Goal: Information Seeking & Learning: Learn about a topic

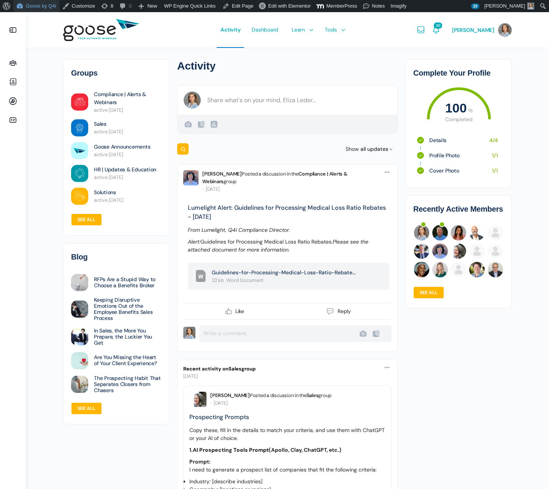
click at [41, 6] on link "Goose by Q4i" at bounding box center [36, 6] width 46 height 12
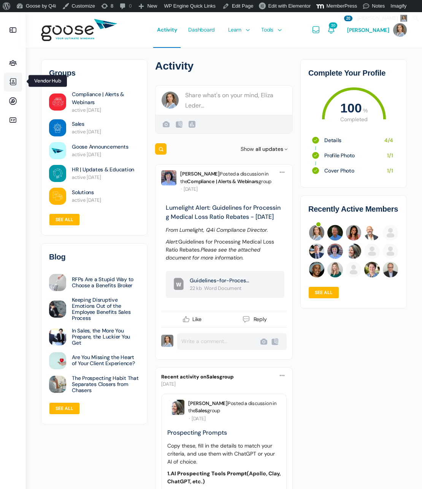
click at [15, 84] on icon at bounding box center [13, 82] width 18 height 9
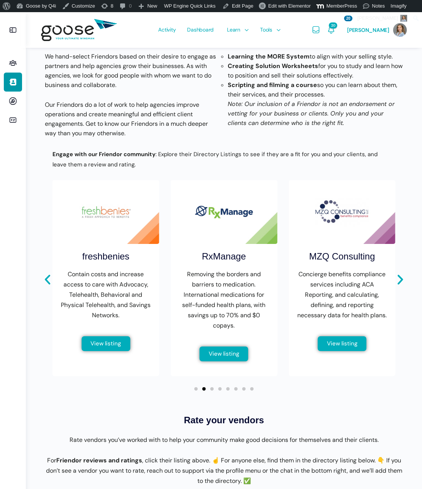
scroll to position [196, 0]
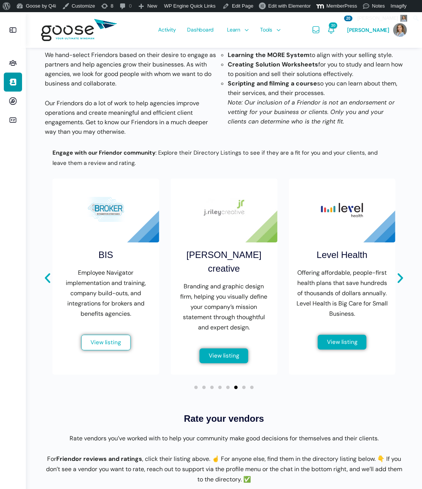
click at [115, 338] on link "View listing" at bounding box center [105, 343] width 49 height 16
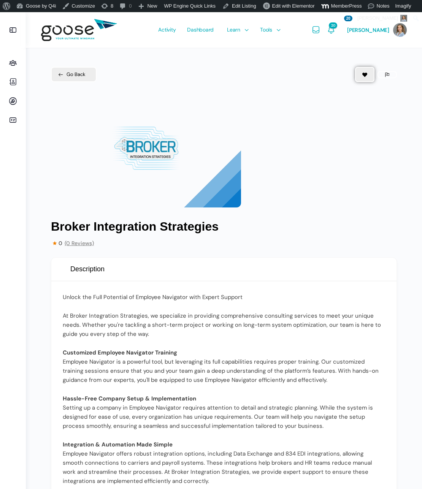
click at [265, 177] on div "1 / 1" at bounding box center [224, 150] width 346 height 114
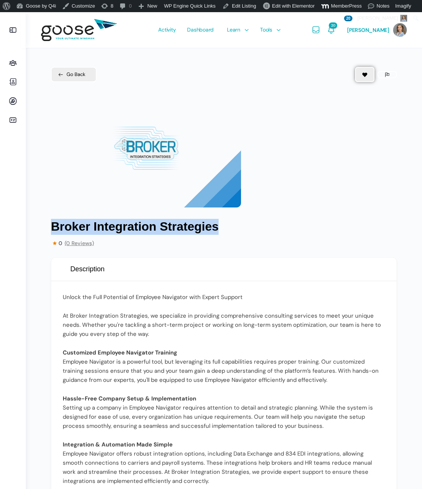
drag, startPoint x: 228, startPoint y: 228, endPoint x: 49, endPoint y: 231, distance: 178.6
copy h1 "Broker Integration Strategies"
click at [100, 273] on header "Description" at bounding box center [223, 270] width 345 height 24
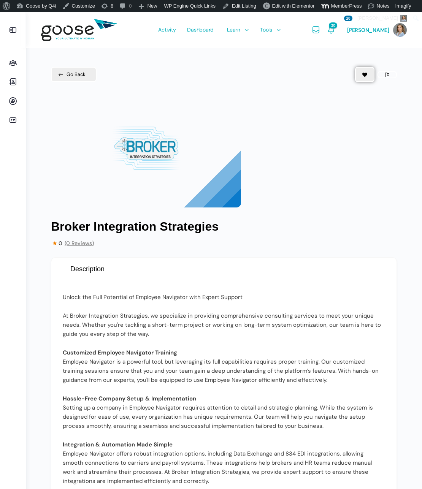
click at [100, 273] on header "Description" at bounding box center [223, 270] width 345 height 24
copy section "Description"
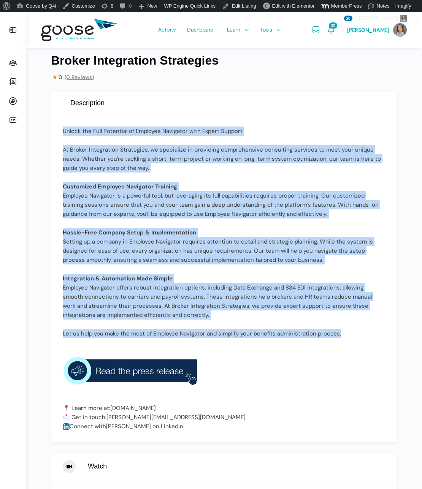
drag, startPoint x: 61, startPoint y: 296, endPoint x: 359, endPoint y: 326, distance: 299.1
click at [367, 325] on div "Unlock the Full Potential of Employee Navigator with Expert Support At Broker I…" at bounding box center [223, 278] width 345 height 327
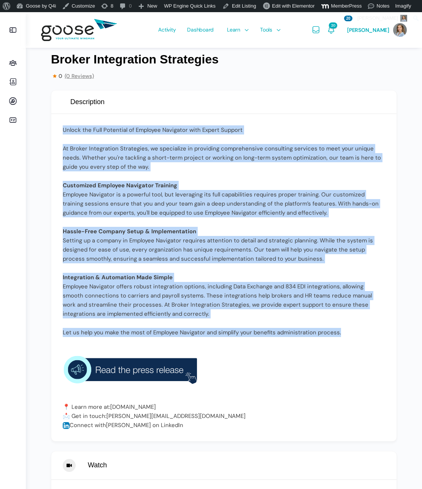
copy div "Unlock the Full Potential of Employee Navigator with Expert Support At Broker I…"
click at [134, 374] on img at bounding box center [131, 370] width 137 height 46
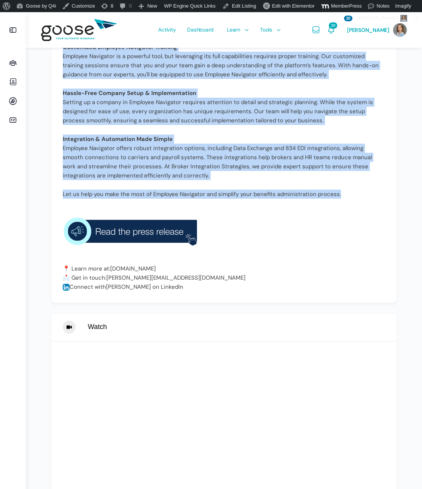
scroll to position [313, 0]
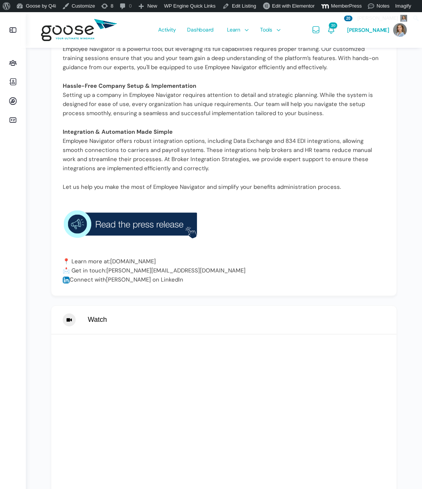
drag, startPoint x: 160, startPoint y: 285, endPoint x: 175, endPoint y: 274, distance: 18.0
click at [164, 281] on div "Unlock the Full Potential of Employee Navigator with Expert Support At Broker I…" at bounding box center [223, 131] width 345 height 327
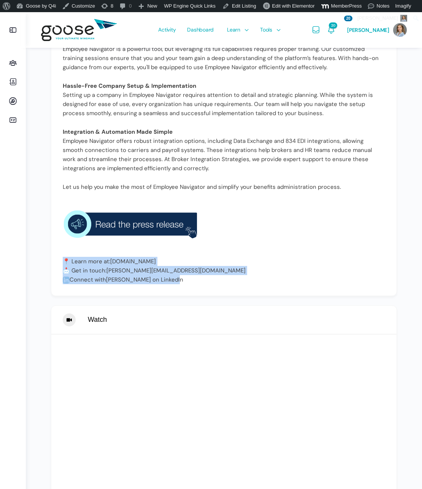
drag, startPoint x: 173, startPoint y: 279, endPoint x: 60, endPoint y: 260, distance: 114.1
click at [60, 260] on div "Unlock the Full Potential of Employee Navigator with Expert Support At Broker I…" at bounding box center [223, 131] width 345 height 327
copy p "📍 Learn more at: brokerintegration.com 📩 Get in touch: molly@brokerintegration.…"
click at [250, 5] on link "Edit Listing" at bounding box center [239, 6] width 40 height 12
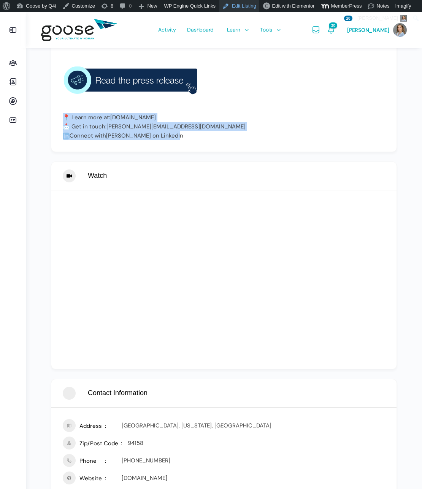
scroll to position [459, 0]
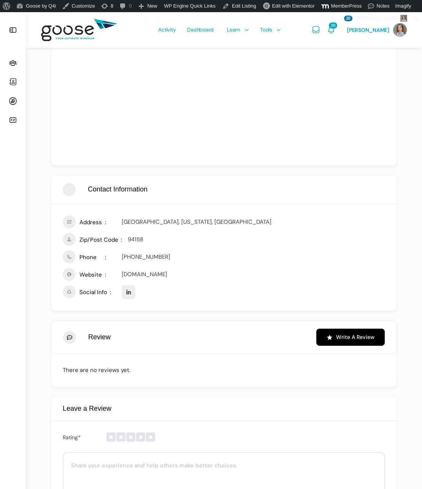
scroll to position [709, 0]
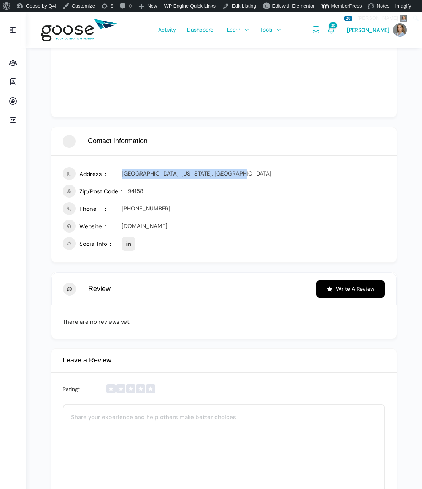
drag, startPoint x: 122, startPoint y: 173, endPoint x: 277, endPoint y: 179, distance: 155.2
click at [266, 177] on div "[GEOGRAPHIC_DATA], [US_STATE], [GEOGRAPHIC_DATA]" at bounding box center [253, 174] width 263 height 11
copy div "[GEOGRAPHIC_DATA], [US_STATE], [GEOGRAPHIC_DATA]"
click at [131, 191] on div "94158" at bounding box center [256, 191] width 257 height 11
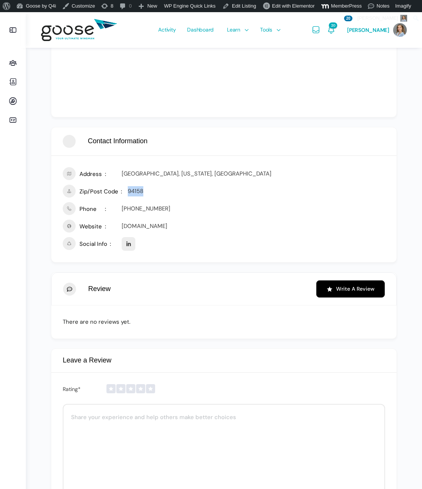
copy div "94158"
click at [141, 207] on link "[PHONE_NUMBER]" at bounding box center [146, 209] width 49 height 8
drag, startPoint x: 155, startPoint y: 211, endPoint x: 122, endPoint y: 210, distance: 32.3
click at [122, 210] on div "[PHONE_NUMBER]" at bounding box center [253, 209] width 263 height 11
copy link "[PHONE_NUMBER]"
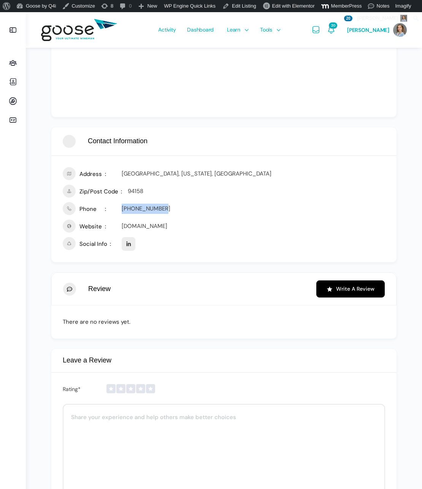
drag, startPoint x: 159, startPoint y: 228, endPoint x: 121, endPoint y: 227, distance: 38.0
click at [121, 227] on div "Website brokerintegration.com" at bounding box center [224, 226] width 322 height 13
copy link "[DOMAIN_NAME]"
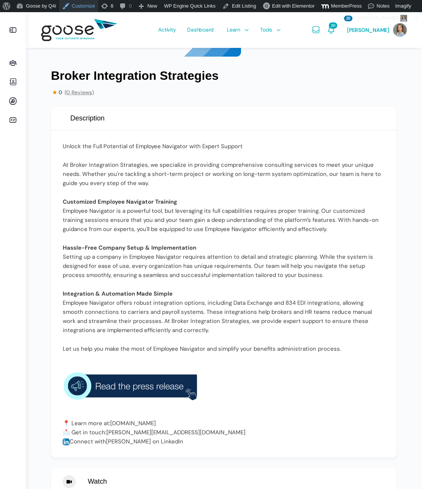
scroll to position [0, 0]
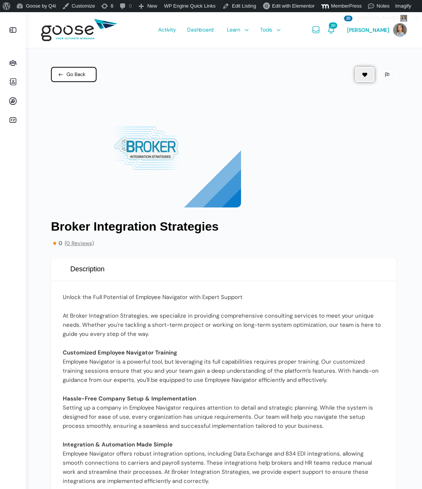
click at [69, 77] on span "Go Back" at bounding box center [76, 75] width 19 height 8
click at [79, 78] on link "Go Back" at bounding box center [74, 74] width 46 height 15
click at [12, 83] on icon at bounding box center [13, 82] width 18 height 9
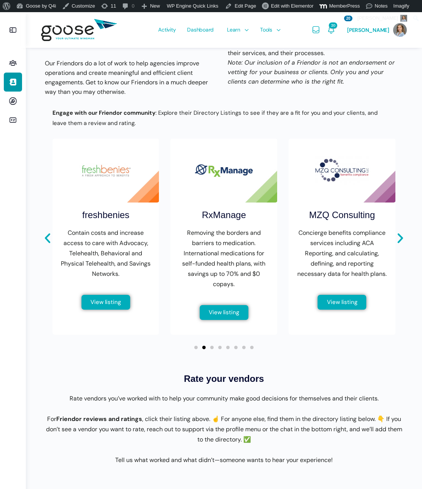
scroll to position [247, 0]
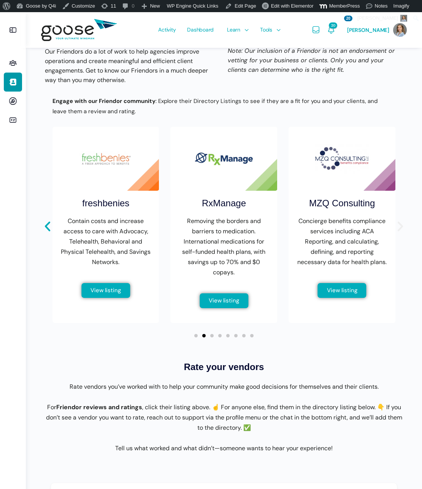
click at [398, 224] on icon "Next slide" at bounding box center [400, 226] width 13 height 13
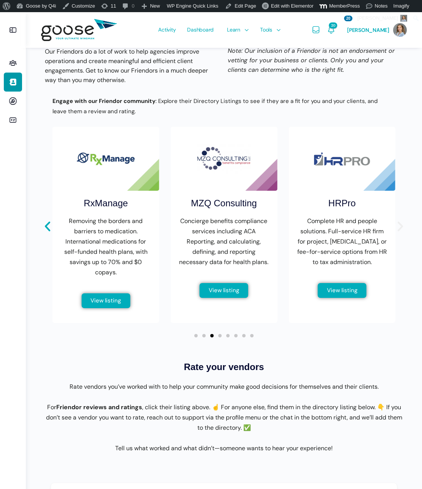
click at [398, 224] on icon "Next slide" at bounding box center [400, 226] width 13 height 13
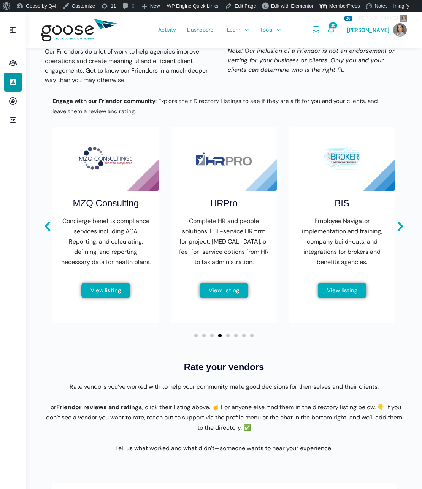
scroll to position [248, 0]
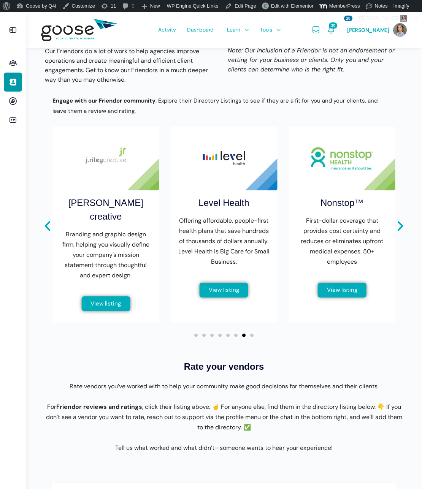
click at [224, 187] on img "8 / 8" at bounding box center [224, 159] width 107 height 64
click at [234, 296] on div "View listing" at bounding box center [224, 296] width 65 height 27
click at [234, 295] on link "View listing" at bounding box center [223, 291] width 49 height 16
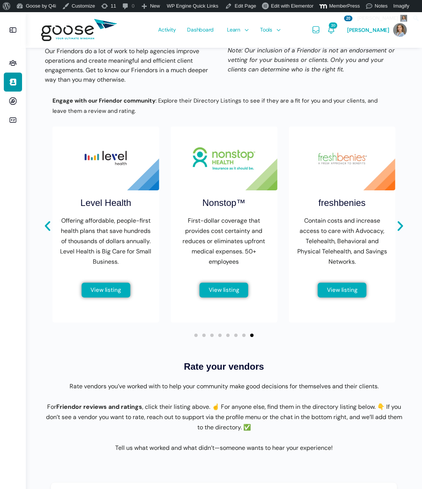
click at [331, 291] on span "View listing" at bounding box center [342, 290] width 30 height 6
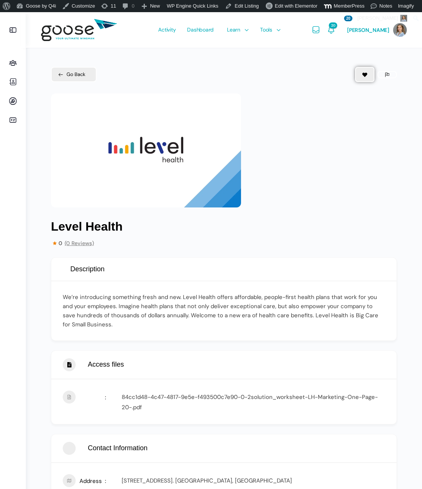
click at [158, 322] on p "We’re introducing something fresh and new. Level Health offers affordable, peop…" at bounding box center [224, 311] width 322 height 36
click at [171, 303] on p "We’re introducing something fresh and new. Level Health offers affordable, peop…" at bounding box center [224, 311] width 322 height 36
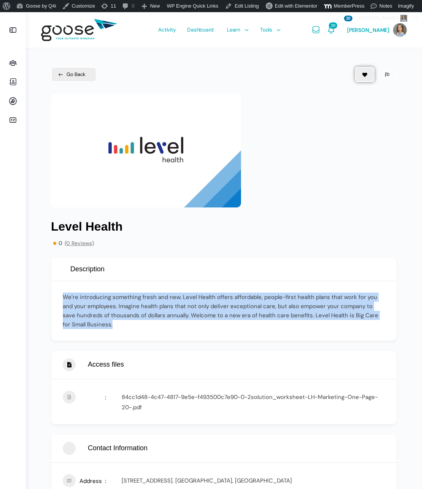
click at [171, 303] on p "We’re introducing something fresh and new. Level Health offers affordable, peop…" at bounding box center [224, 311] width 322 height 36
copy div "We’re introducing something fresh and new. Level Health offers affordable, peop…"
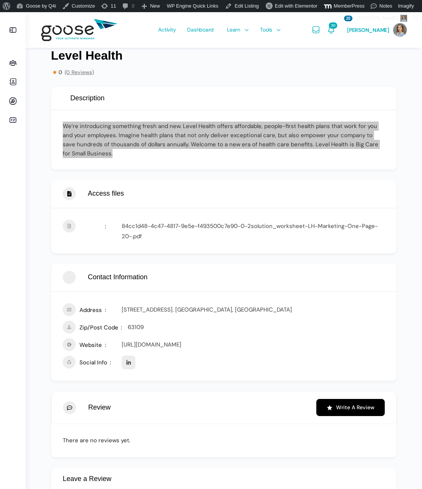
scroll to position [246, 0]
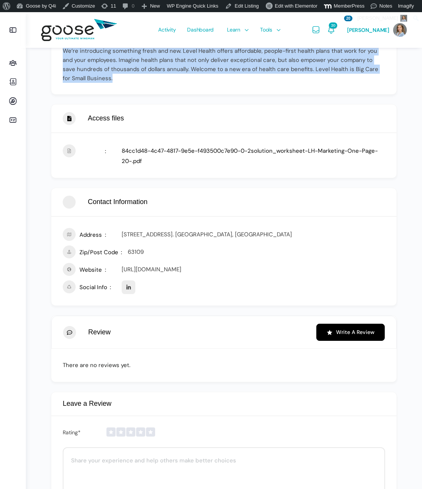
click at [192, 150] on link "84cc1d48-4c47-4817-9e5e-f493500c7e90-0-2solution_worksheet-LH-Marketing-One-Pag…" at bounding box center [250, 156] width 256 height 18
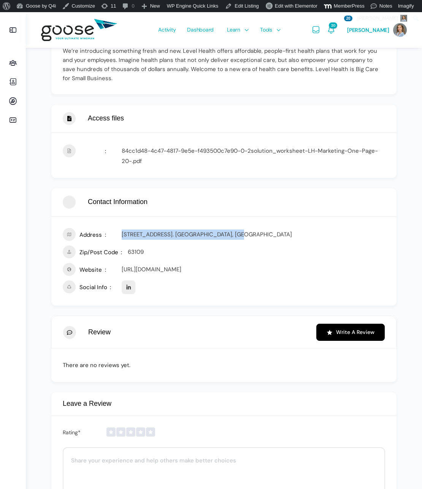
drag, startPoint x: 124, startPoint y: 233, endPoint x: 262, endPoint y: 234, distance: 138.0
click at [264, 233] on div "6500 Chippewa St, Floor 3. St. Louis, MO" at bounding box center [253, 235] width 263 height 11
copy div "6500 Chippewa St, Floor 3. St. Louis, MO"
click at [138, 252] on div "63109" at bounding box center [256, 252] width 257 height 11
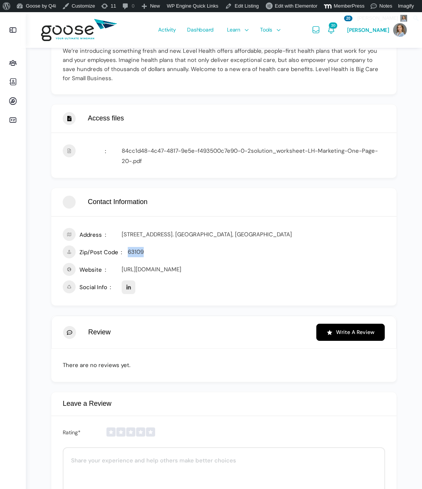
click at [138, 252] on div "63109" at bounding box center [256, 252] width 257 height 11
copy div "63109"
drag, startPoint x: 224, startPoint y: 270, endPoint x: 121, endPoint y: 270, distance: 103.0
click at [121, 270] on div "Website https://www.levelhealthplans.com/" at bounding box center [224, 269] width 322 height 13
copy link "https://www.levelhealthplans.com/"
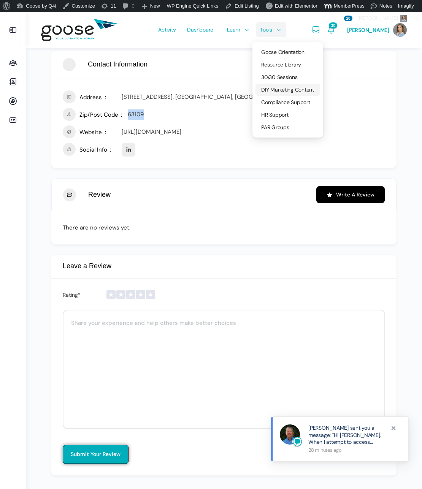
scroll to position [0, 0]
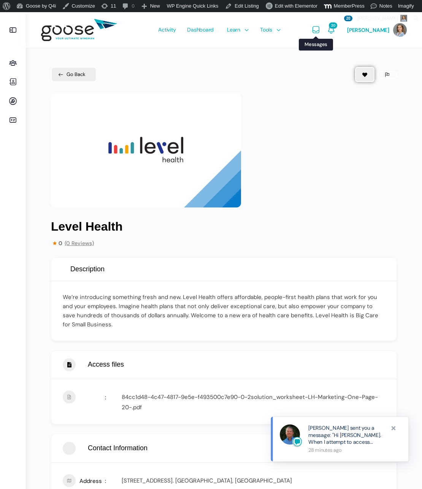
click at [320, 34] on span "Messages" at bounding box center [315, 29] width 9 height 9
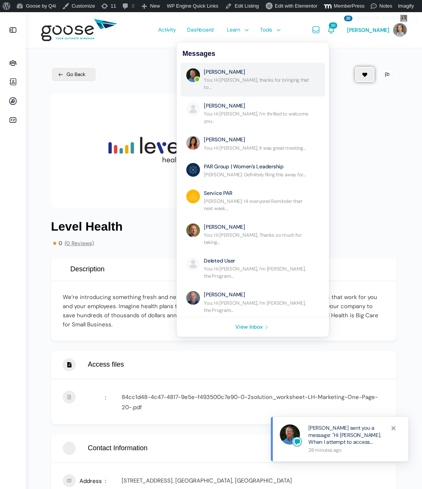
click at [296, 76] on link "Re: No Subject" at bounding box center [257, 79] width 106 height 22
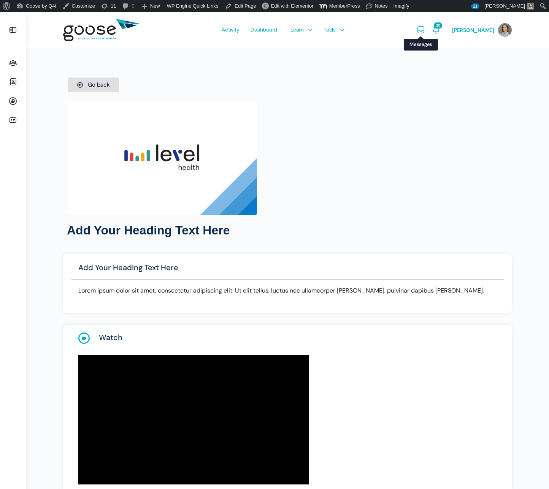
click at [425, 32] on icon "Messages" at bounding box center [420, 29] width 9 height 9
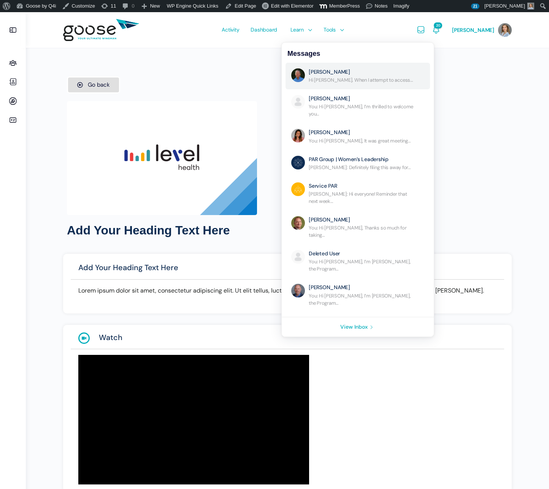
click at [388, 81] on link "Re: No Subject" at bounding box center [362, 75] width 106 height 15
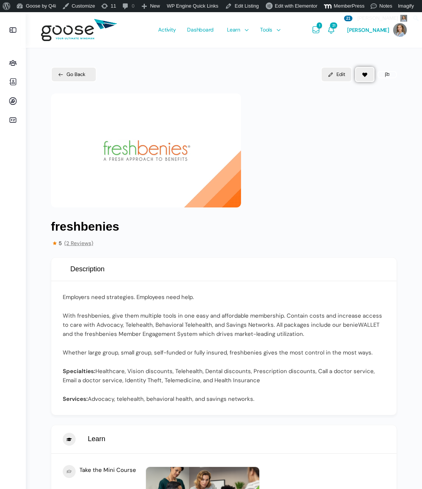
drag, startPoint x: 63, startPoint y: 299, endPoint x: 284, endPoint y: 399, distance: 242.7
click at [291, 399] on div "Employers need strategies. Employees need help. With freshbenies, give them mul…" at bounding box center [224, 348] width 322 height 111
copy div "Employers need strategies. Employees need help. With freshbenies, give them mul…"
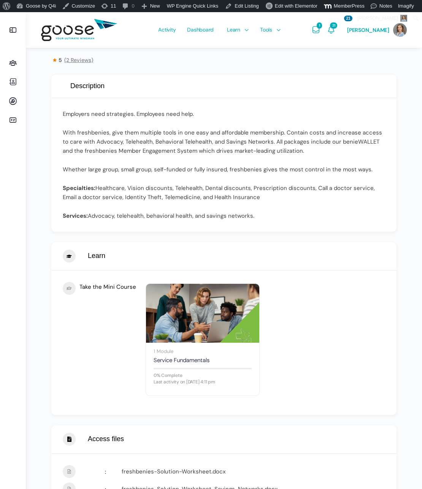
scroll to position [265, 0]
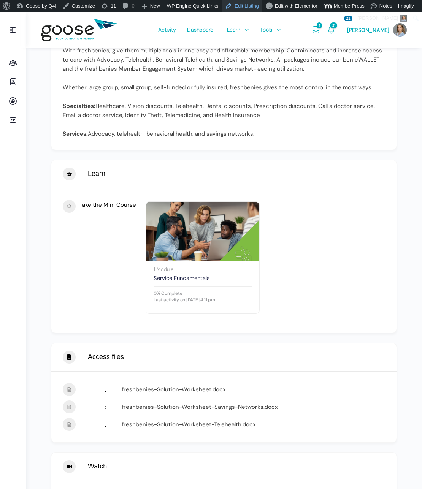
click at [251, 5] on link "Edit Listing" at bounding box center [242, 6] width 40 height 12
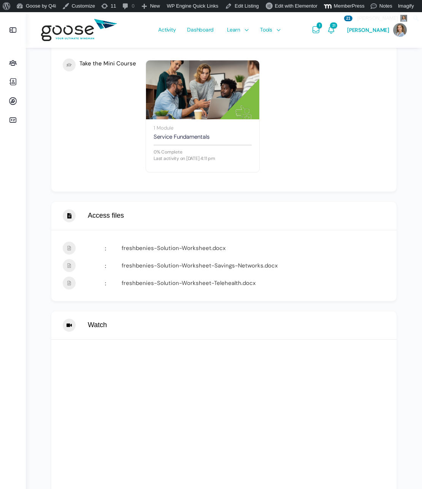
scroll to position [517, 0]
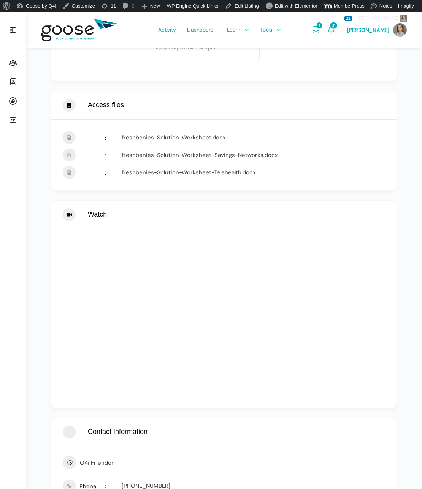
click at [221, 103] on h3 "Access files" at bounding box center [224, 105] width 322 height 13
click at [206, 135] on link "freshbenies-Solution-Worksheet.docx" at bounding box center [174, 138] width 104 height 8
click at [252, 6] on link "Edit Listing" at bounding box center [242, 6] width 40 height 12
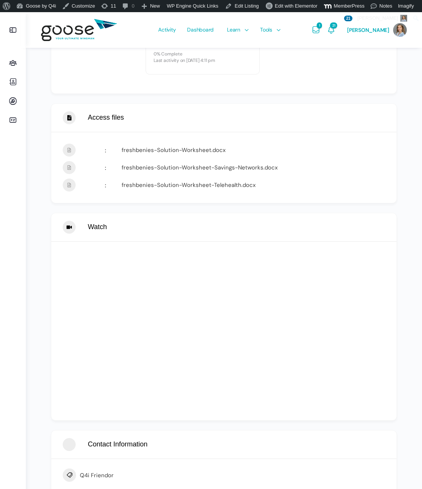
scroll to position [505, 0]
click at [199, 149] on link "freshbenies-Solution-Worksheet.docx" at bounding box center [174, 150] width 104 height 8
click at [239, 166] on link "freshbenies-Solution-Worksheet-Savings-Networks.docx" at bounding box center [200, 167] width 156 height 8
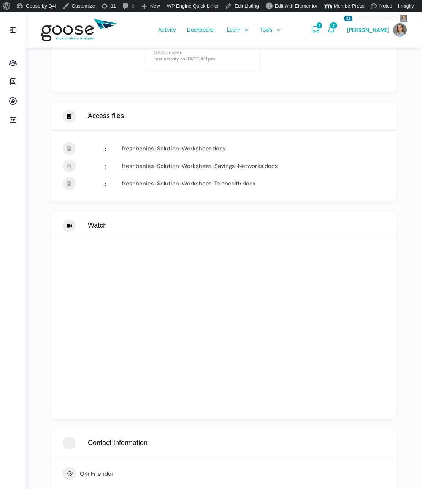
drag, startPoint x: 343, startPoint y: 171, endPoint x: 236, endPoint y: 211, distance: 114.1
click at [341, 173] on div "freshbenies-Solution-Worksheet-Savings-Networks.docx" at bounding box center [253, 166] width 263 height 11
click at [233, 182] on link "freshbenies-Solution-Worksheet-Telehealth.docx" at bounding box center [189, 184] width 134 height 8
click at [249, 7] on link "Edit Listing" at bounding box center [242, 6] width 40 height 12
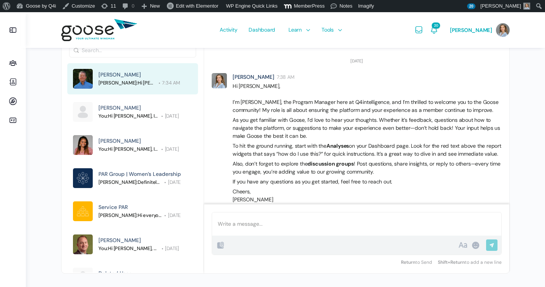
scroll to position [490, 0]
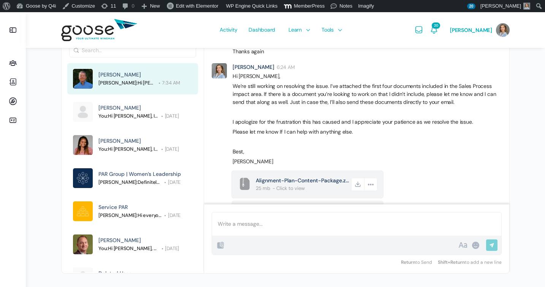
click at [298, 187] on span "Click to view" at bounding box center [290, 188] width 29 height 6
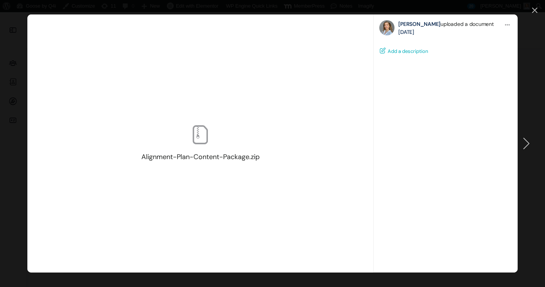
click at [215, 148] on div "Alignment-Plan-Content-Package.zip" at bounding box center [200, 143] width 346 height 258
click at [535, 10] on icon at bounding box center [534, 10] width 5 height 5
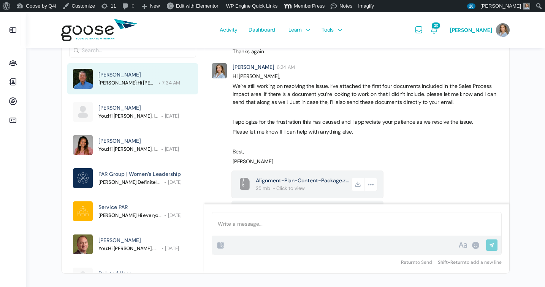
click at [310, 183] on span "Alignment-Plan-Content-Package.zip" at bounding box center [303, 180] width 94 height 8
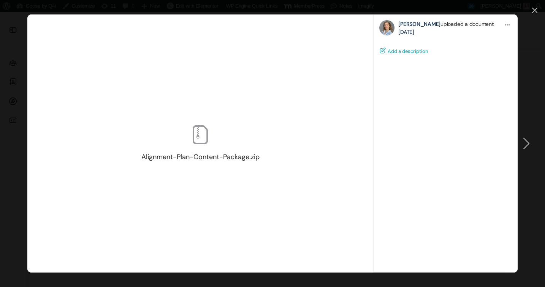
click at [534, 6] on div "Alignment-Plan-Content-Package.zip Public All Members My Connections Only Me Op…" at bounding box center [272, 143] width 545 height 287
click at [533, 5] on div "Alignment-Plan-Content-Package.zip Public All Members My Connections Only Me Op…" at bounding box center [272, 143] width 545 height 287
click at [532, 8] on div "Alignment-Plan-Content-Package.zip Public All Members My Connections Only Me Op…" at bounding box center [272, 143] width 545 height 287
click at [534, 11] on icon at bounding box center [534, 10] width 5 height 5
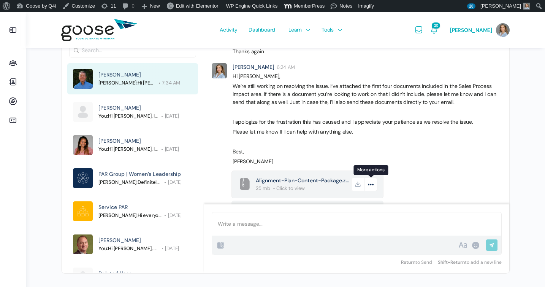
click at [374, 186] on icon at bounding box center [370, 183] width 13 height 13
click at [356, 187] on icon at bounding box center [357, 183] width 13 height 13
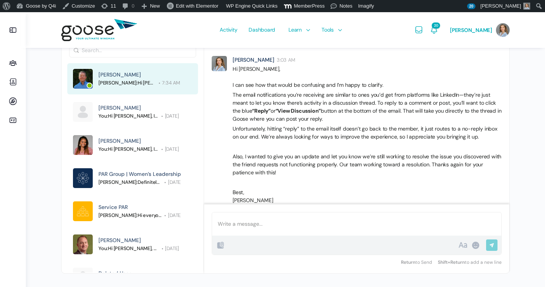
scroll to position [1884, 0]
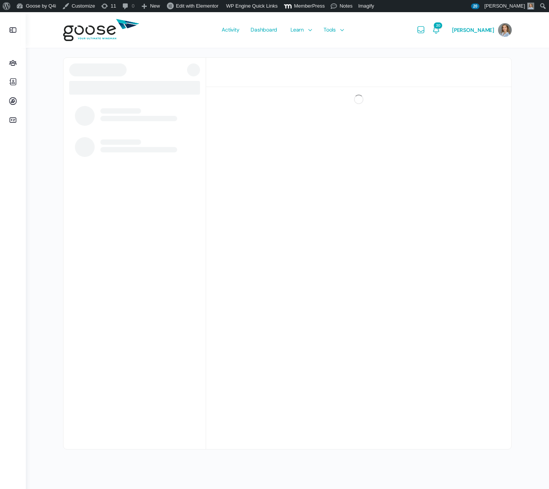
scroll to position [637, 0]
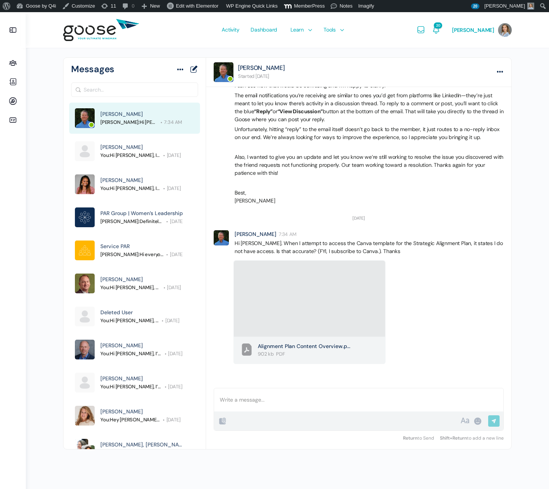
click at [302, 391] on e-page-transition at bounding box center [274, 244] width 549 height 489
click at [301, 401] on div at bounding box center [358, 399] width 289 height 23
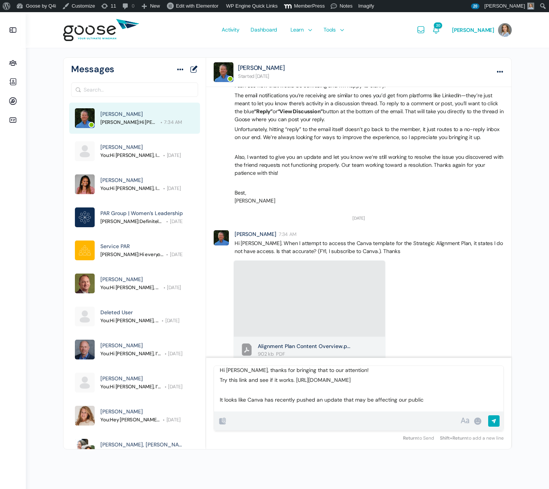
click at [311, 401] on p "It looks like Canva has recently pushed an update that may be affecting our pub…" at bounding box center [359, 400] width 278 height 8
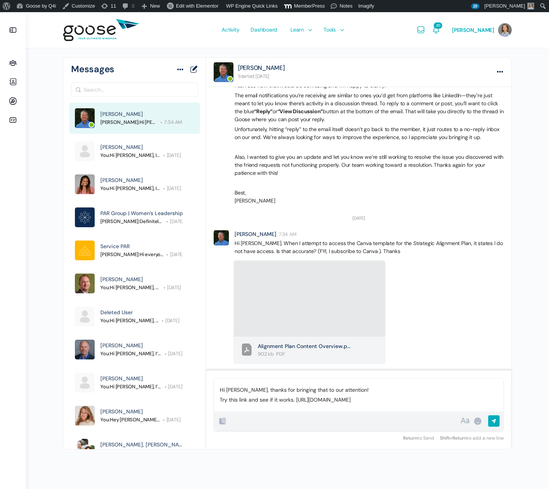
scroll to position [3, 0]
click at [295, 396] on p "Try this link and see if it works. https://www.canva.com/design/DAGxKlmERrI/IxX…" at bounding box center [359, 400] width 278 height 8
drag, startPoint x: 257, startPoint y: 403, endPoint x: 211, endPoint y: 383, distance: 49.9
click at [211, 383] on div "Reply to Message Hi Mark, thanks for bringing that to our attention! Try this l…" at bounding box center [358, 405] width 305 height 71
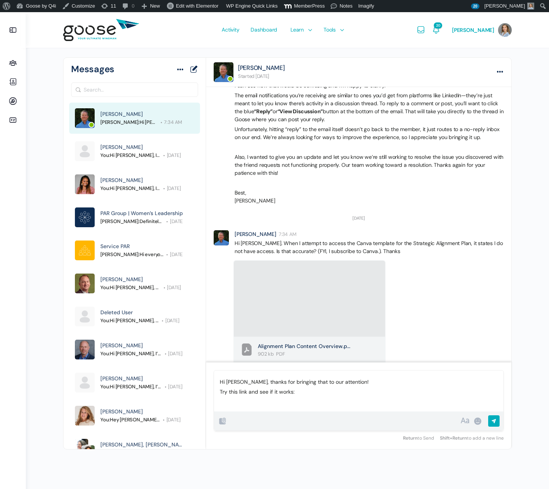
scroll to position [0, 0]
click at [285, 399] on span "Try this link and see if it works" at bounding box center [257, 399] width 74 height 7
click at [283, 400] on span "Try this link and see if it works" at bounding box center [257, 399] width 74 height 7
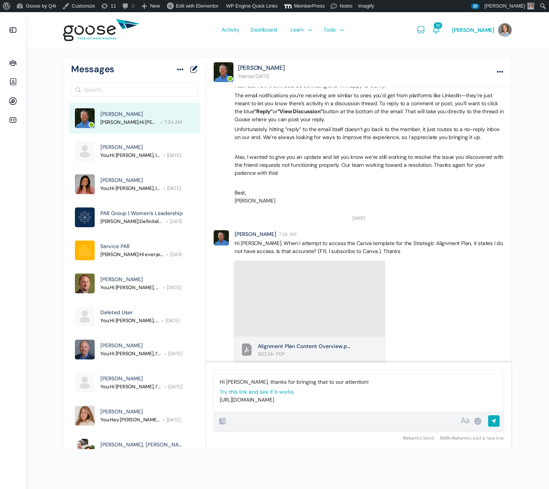
click at [297, 389] on p "Try this link and see if it works https://www.canva.com/design/DAGxKlmERrI/IxXi…" at bounding box center [359, 396] width 278 height 16
drag, startPoint x: 288, startPoint y: 386, endPoint x: 215, endPoint y: 383, distance: 73.4
click at [214, 384] on div "Hi Mark, thanks for bringing that to our attention! Try this link and see if it…" at bounding box center [358, 391] width 289 height 41
click at [495, 422] on input "Send Reply" at bounding box center [493, 421] width 11 height 13
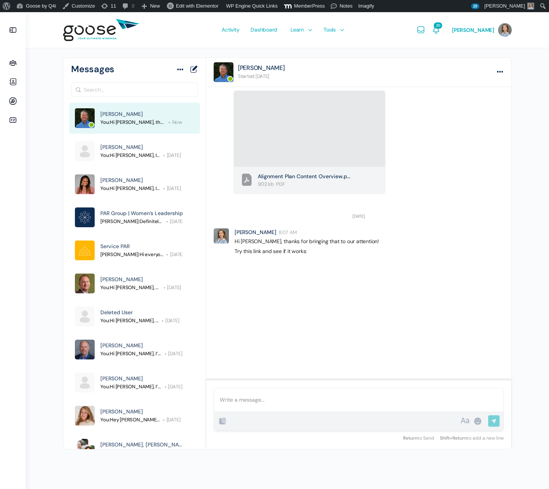
scroll to position [839, 0]
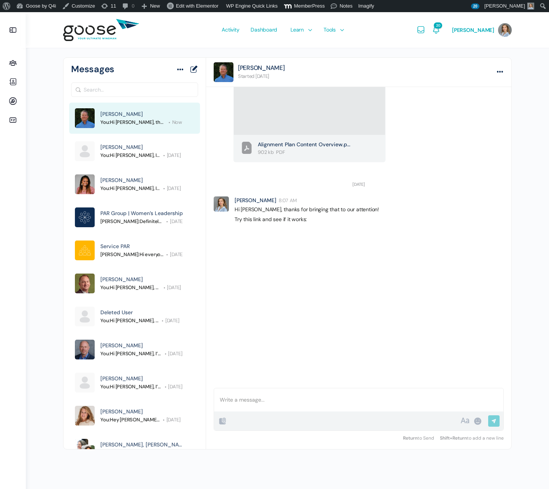
click at [415, 320] on p "Try this link and see if it works:" at bounding box center [368, 293] width 269 height 157
click at [344, 64] on span "Resource Library" at bounding box center [345, 64] width 40 height 7
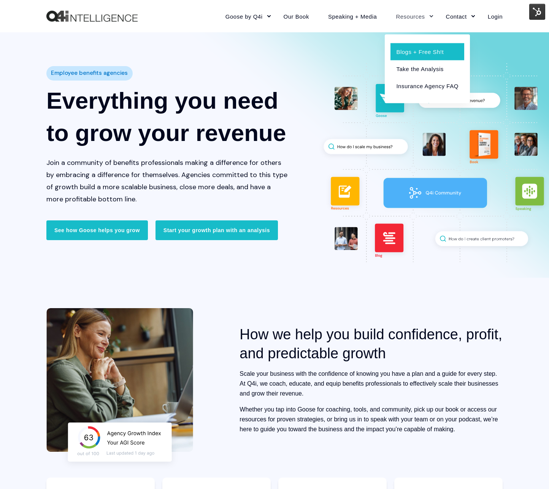
click at [406, 46] on link "Blogs + Free Sh!t" at bounding box center [426, 51] width 73 height 17
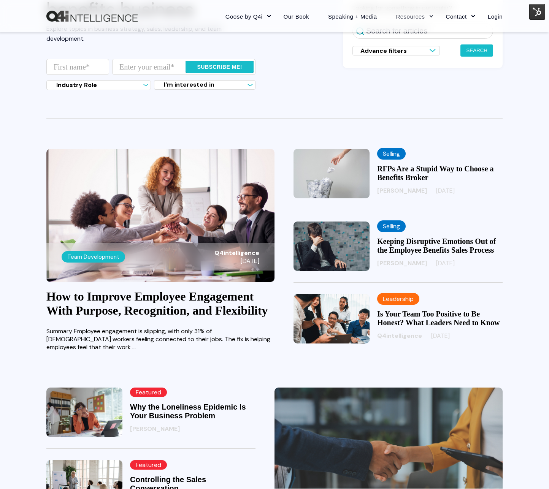
scroll to position [97, 0]
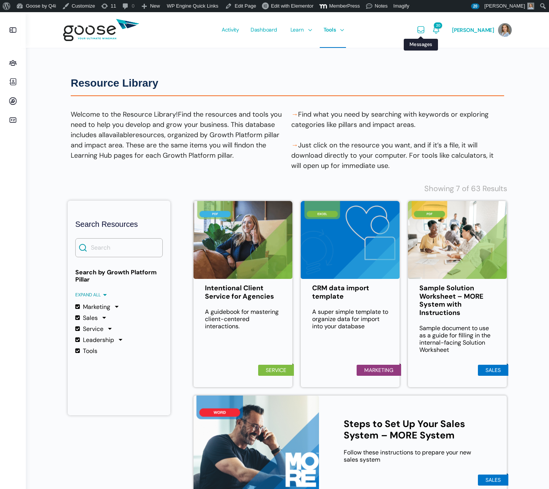
click at [425, 30] on icon "Messages" at bounding box center [420, 29] width 9 height 9
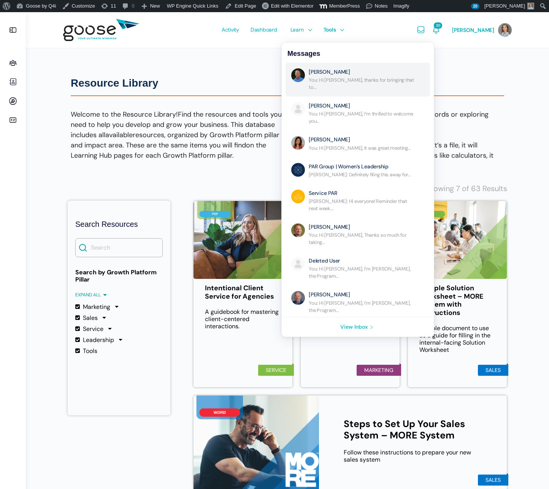
click at [393, 82] on link "Re: No Subject" at bounding box center [362, 79] width 106 height 22
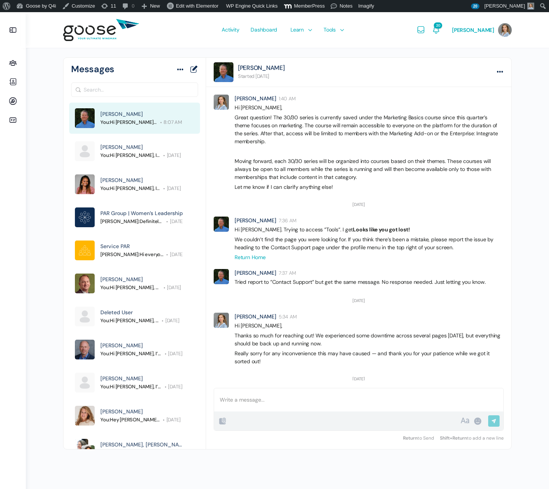
scroll to position [777, 0]
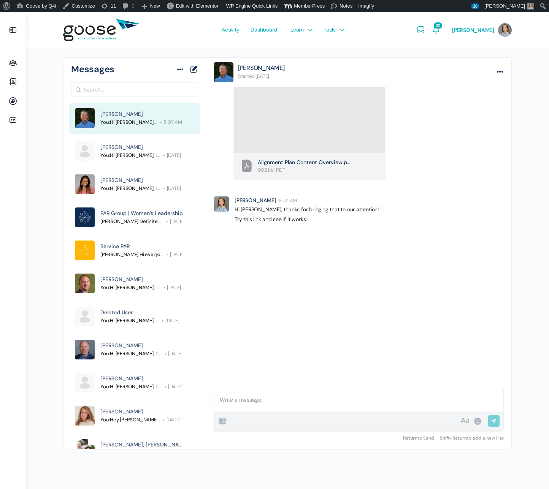
click at [316, 405] on div at bounding box center [358, 399] width 289 height 23
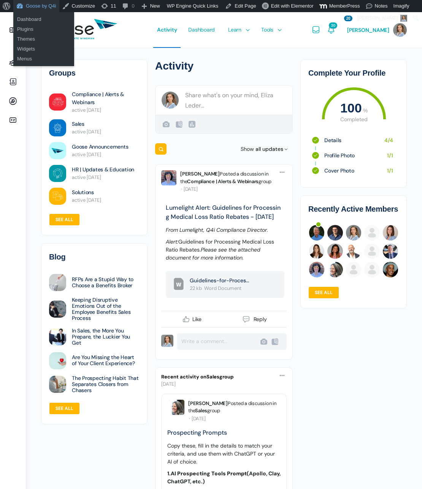
click at [37, 8] on link "Goose by Q4i" at bounding box center [36, 6] width 46 height 12
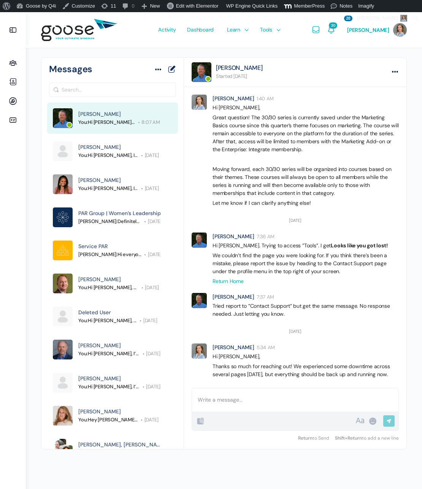
scroll to position [888, 0]
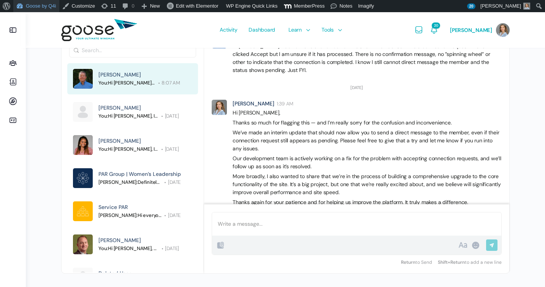
scroll to position [2068, 0]
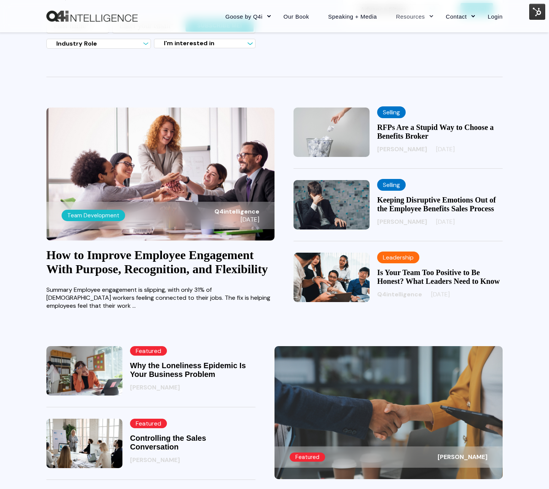
scroll to position [140, 0]
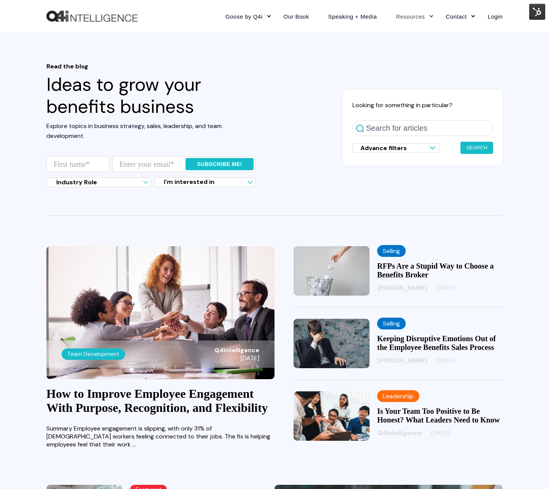
click at [128, 42] on header "Read the blog Ideas to grow your benefits business Explore topics in business s…" at bounding box center [274, 139] width 549 height 214
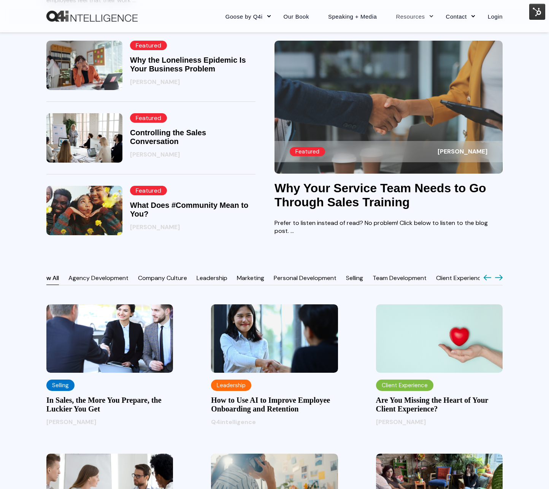
scroll to position [0, 16]
click at [122, 360] on img at bounding box center [109, 338] width 127 height 68
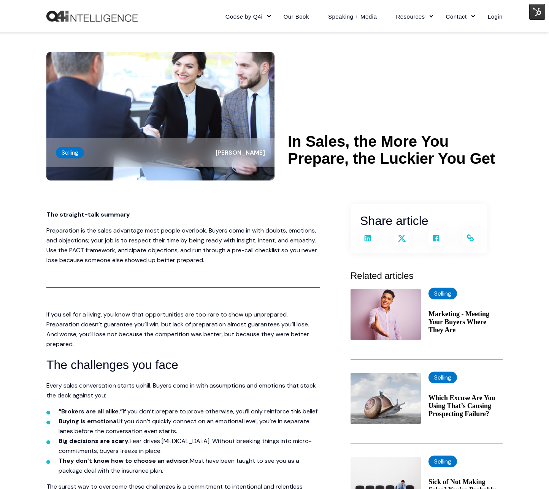
scroll to position [4, 0]
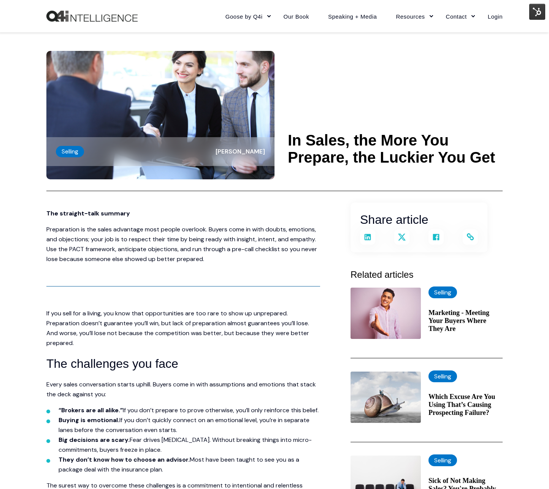
click at [537, 18] on img at bounding box center [537, 12] width 16 height 16
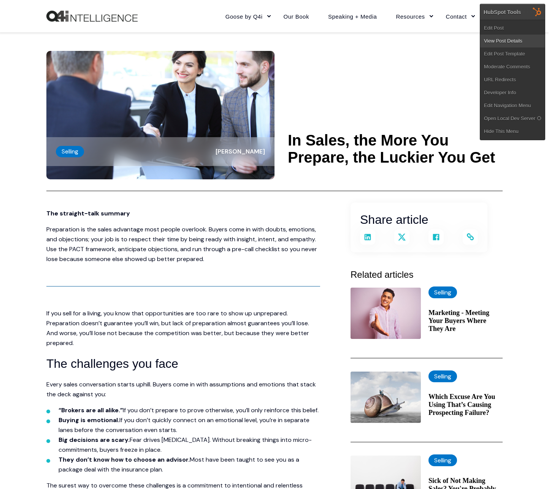
click at [528, 36] on link "View Post Details" at bounding box center [512, 41] width 65 height 13
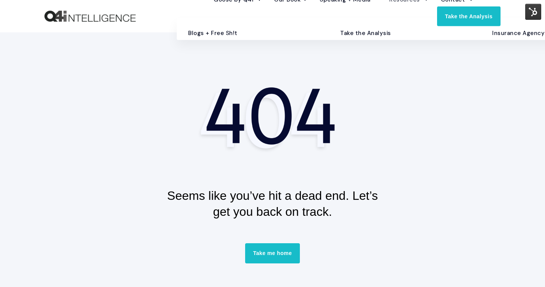
click at [208, 40] on link "Blogs + Free Sh!t" at bounding box center [252, 33] width 141 height 13
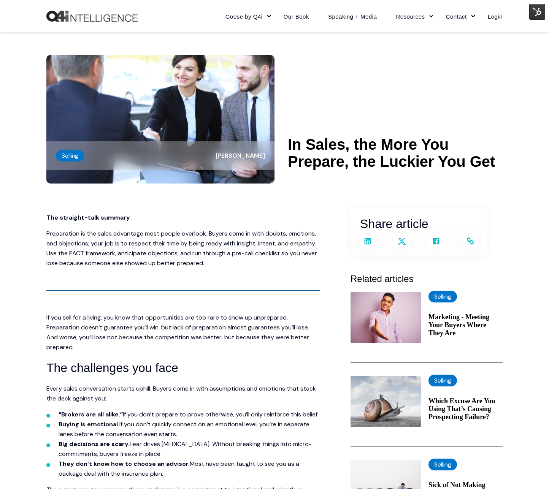
scroll to position [4, 0]
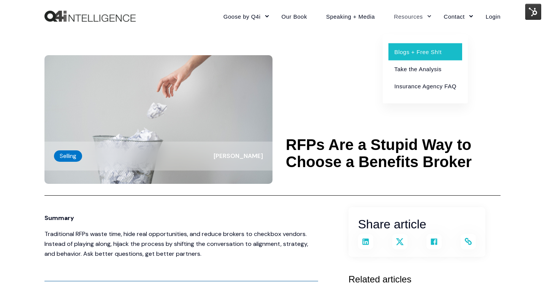
click at [414, 46] on link "Blogs + Free Sh!t" at bounding box center [424, 51] width 73 height 17
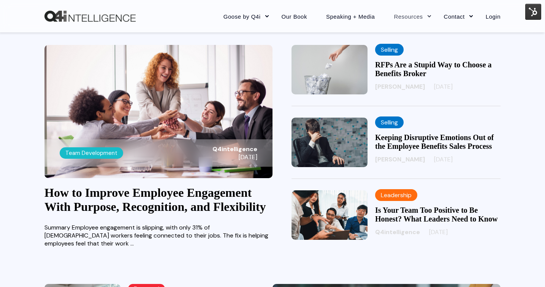
scroll to position [201, 0]
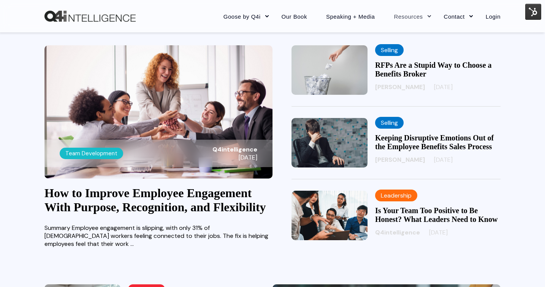
click at [121, 12] on img "Back to Home" at bounding box center [89, 16] width 91 height 11
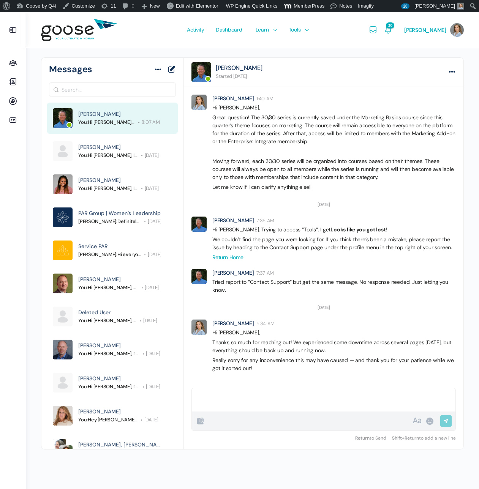
scroll to position [792, 0]
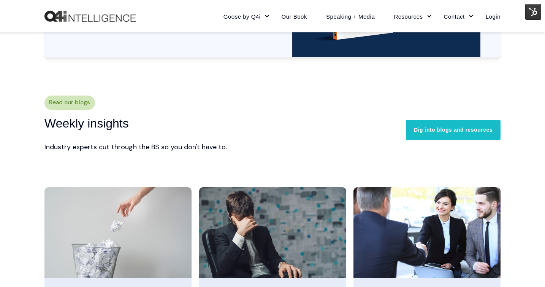
scroll to position [1900, 0]
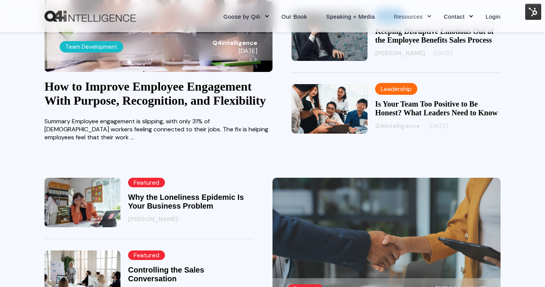
scroll to position [333, 0]
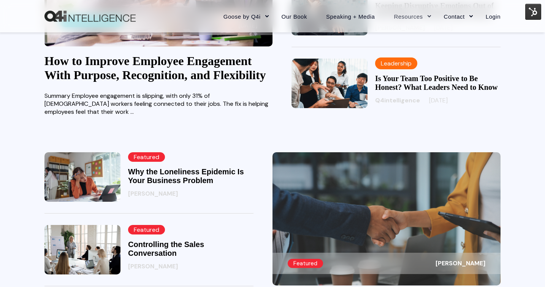
click at [125, 67] on link "How to Improve Employee Engagement With Purpose, Recognition, and Flexibility" at bounding box center [155, 68] width 222 height 28
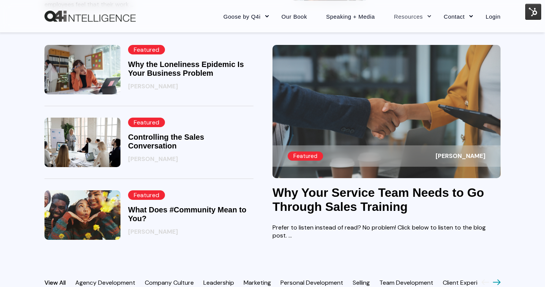
scroll to position [409, 0]
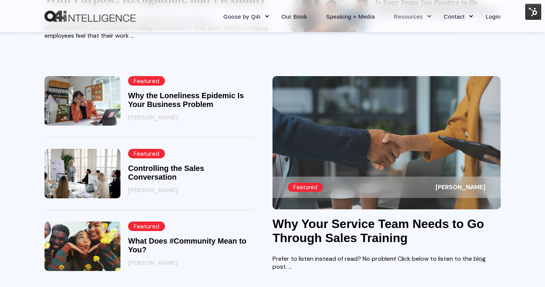
drag, startPoint x: 277, startPoint y: 232, endPoint x: 444, endPoint y: 247, distance: 167.1
click at [444, 248] on div "Featured Wendy Keneipp Why Your Service Team Needs to Go Through Sales Training…" at bounding box center [272, 191] width 456 height 231
copy link "Why Your Service Team Needs to Go Through Sales Training"
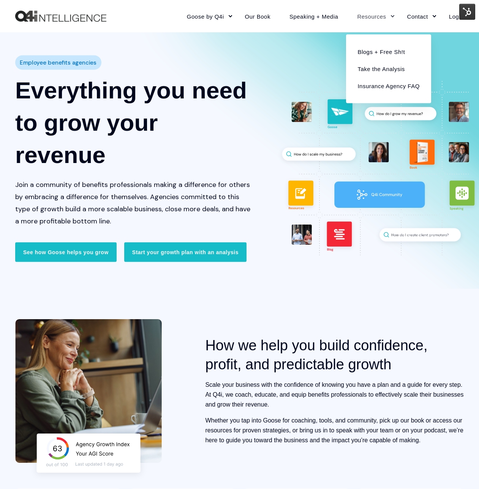
click at [358, 16] on link "Resources" at bounding box center [373, 16] width 50 height 33
click at [363, 44] on link "Blogs + Free Sh!t" at bounding box center [388, 51] width 73 height 17
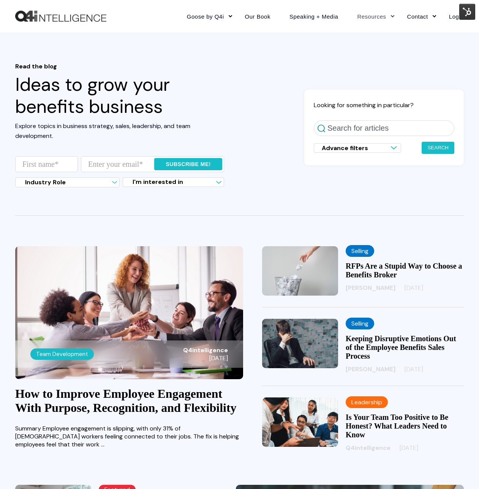
click at [217, 67] on span "Read the blog" at bounding box center [119, 66] width 209 height 7
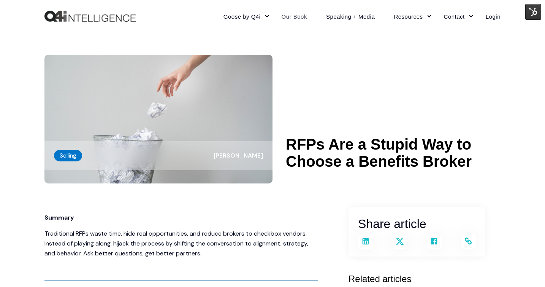
scroll to position [6, 0]
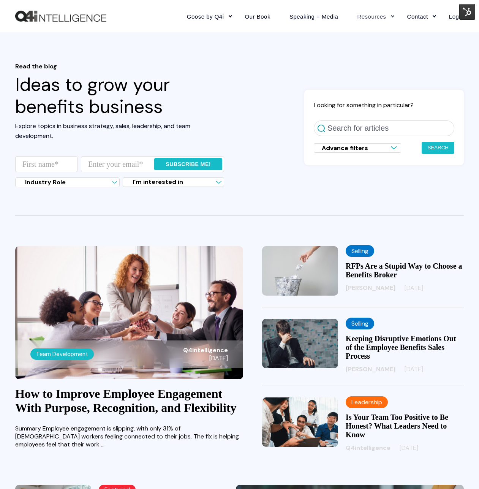
click at [226, 90] on div "Read the blog Ideas to grow your benefits business Explore topics in business s…" at bounding box center [239, 128] width 449 height 130
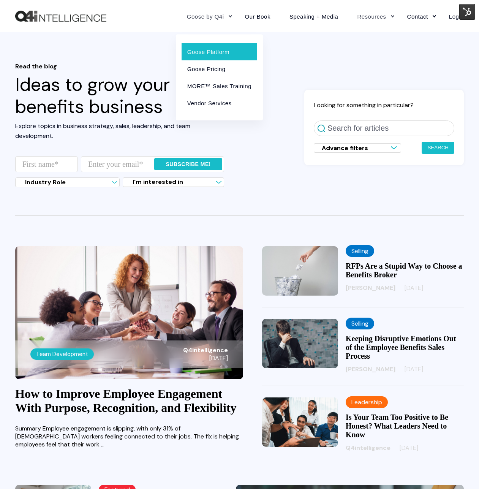
click at [211, 49] on link "Goose Platform" at bounding box center [220, 51] width 76 height 17
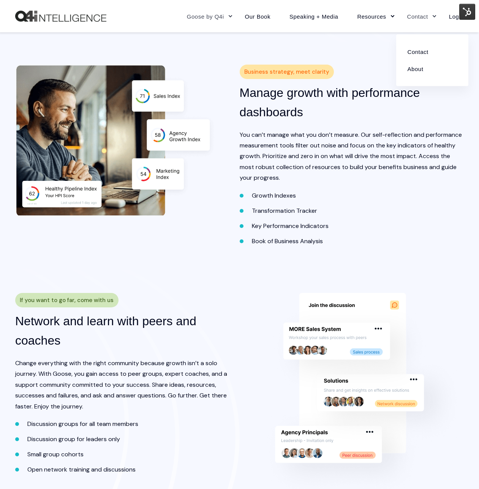
scroll to position [1070, 0]
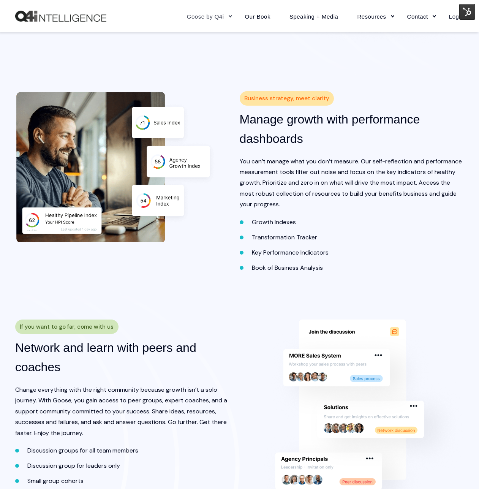
click at [465, 10] on img at bounding box center [467, 12] width 16 height 16
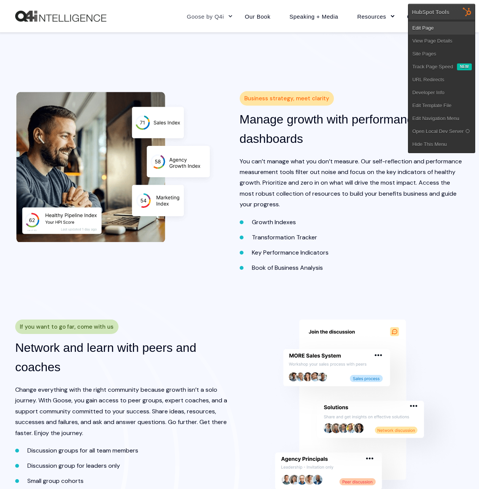
click at [450, 27] on link "Edit Page" at bounding box center [442, 28] width 67 height 13
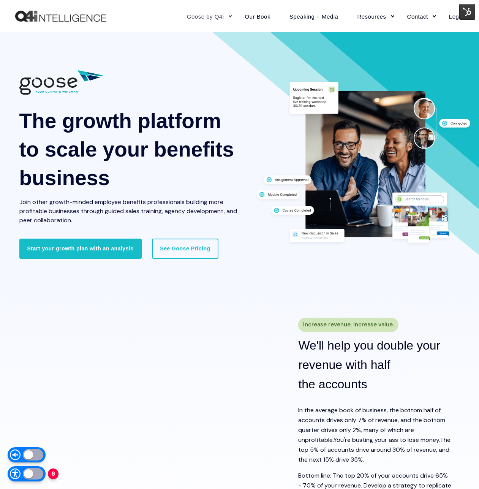
click at [30, 475] on div at bounding box center [33, 473] width 21 height 11
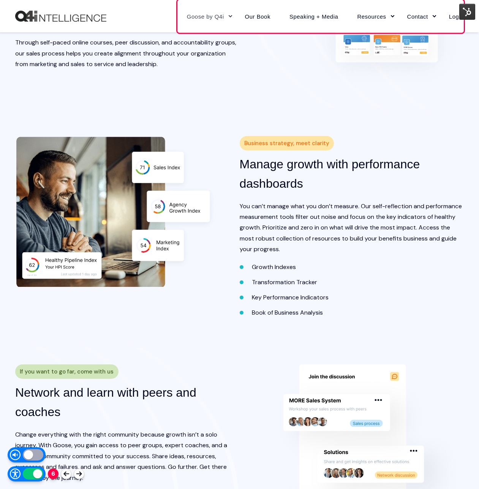
scroll to position [1180, 0]
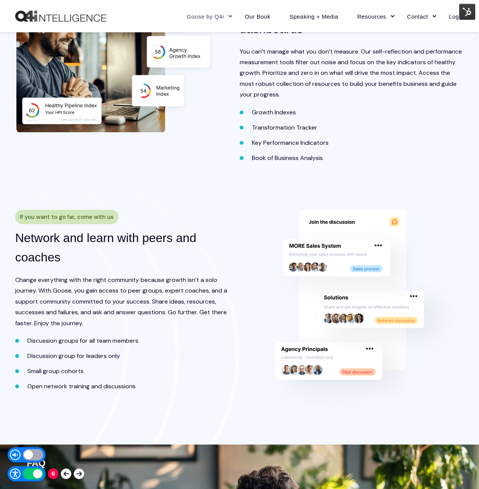
click at [76, 475] on div at bounding box center [79, 474] width 6 height 5
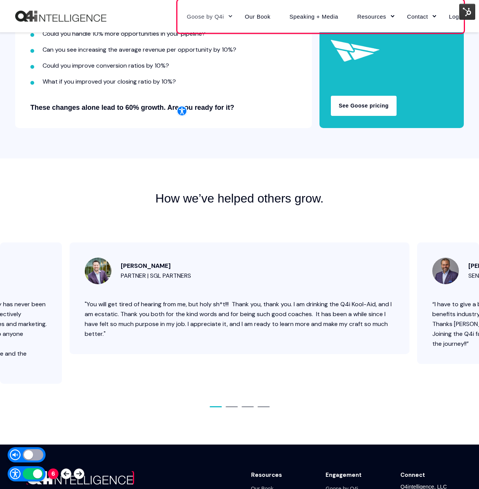
scroll to position [3112, 0]
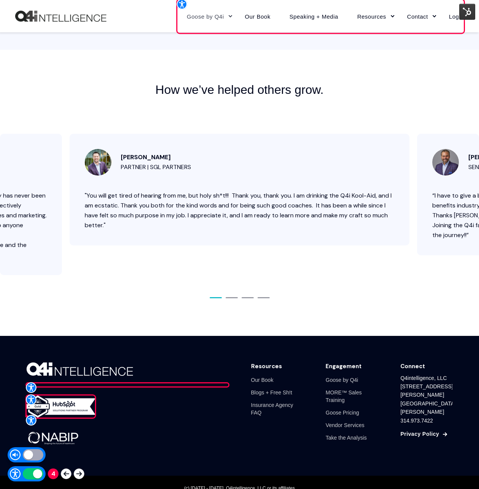
click at [86, 18] on img "Back to Home" at bounding box center [60, 16] width 91 height 11
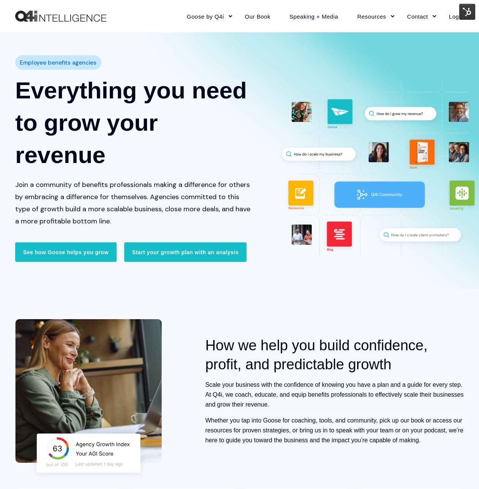
click at [464, 12] on img at bounding box center [467, 12] width 16 height 16
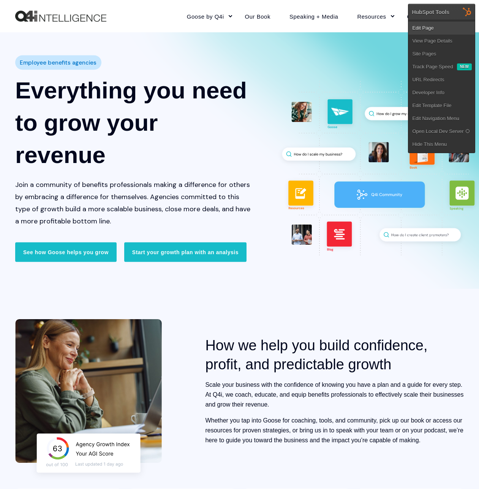
click at [453, 30] on link "Edit Page" at bounding box center [442, 28] width 67 height 13
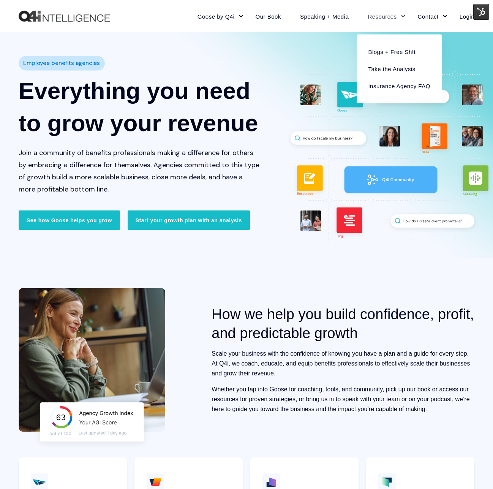
click at [391, 17] on link "Resources" at bounding box center [383, 16] width 50 height 33
click at [395, 56] on link "Blogs + Free Sh!t" at bounding box center [399, 51] width 73 height 17
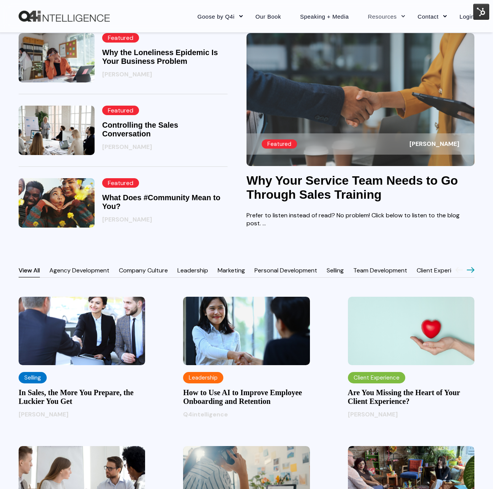
scroll to position [431, 0]
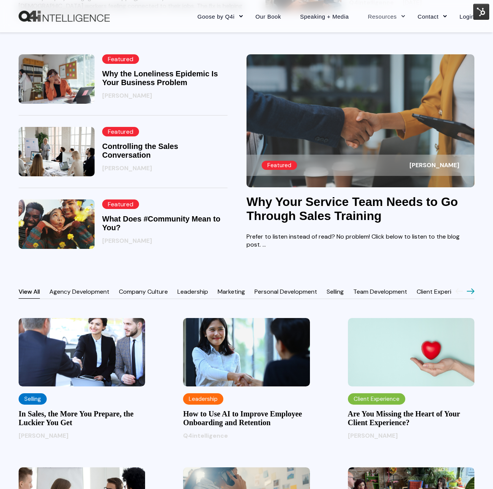
click at [59, 215] on img at bounding box center [57, 224] width 76 height 49
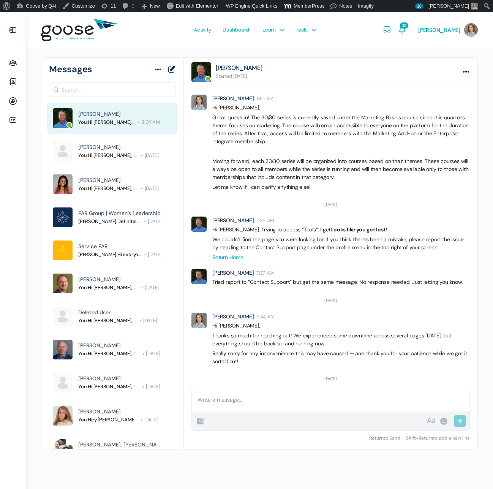
scroll to position [785, 0]
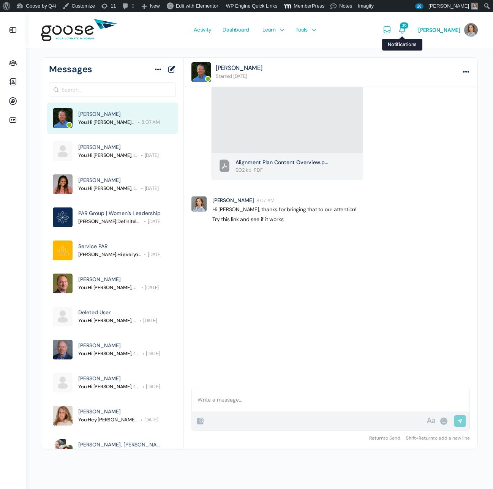
click at [409, 27] on span "20" at bounding box center [404, 25] width 8 height 6
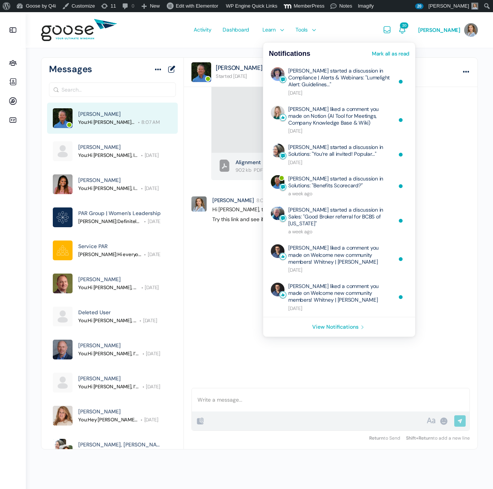
click at [409, 27] on span "20" at bounding box center [404, 25] width 8 height 6
